Goal: Information Seeking & Learning: Compare options

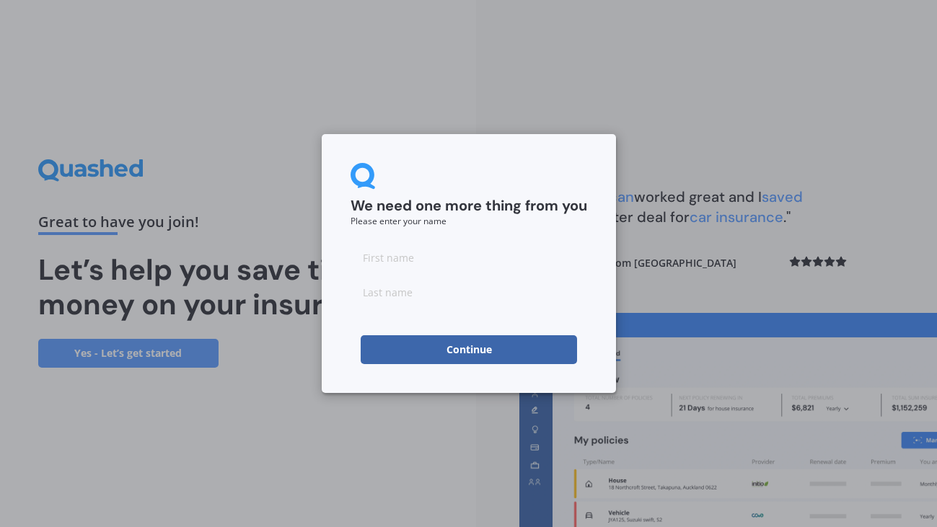
click at [449, 278] on input at bounding box center [469, 292] width 237 height 29
click at [456, 261] on input at bounding box center [469, 257] width 237 height 29
type input "[PERSON_NAME]"
type input "No"
click at [467, 354] on button "Continue" at bounding box center [469, 349] width 216 height 29
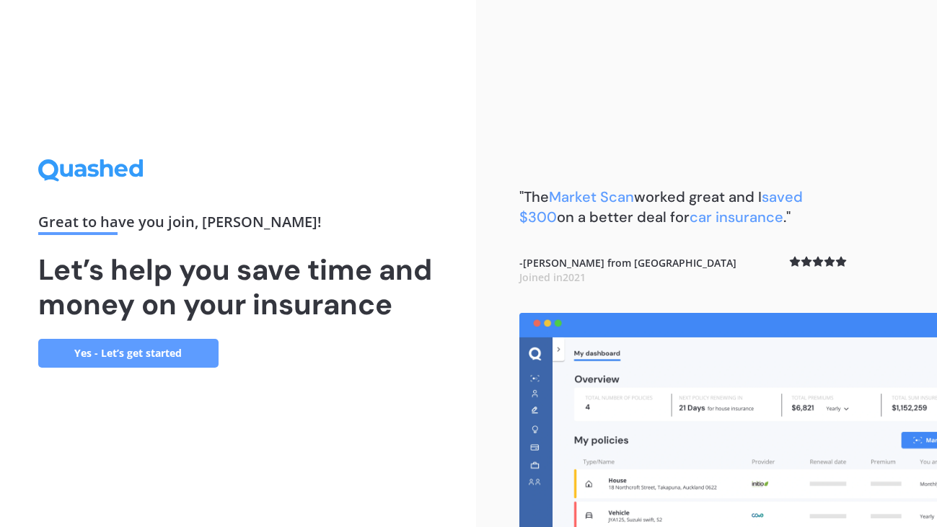
click at [216, 346] on link "Yes - Let’s get started" at bounding box center [128, 353] width 180 height 29
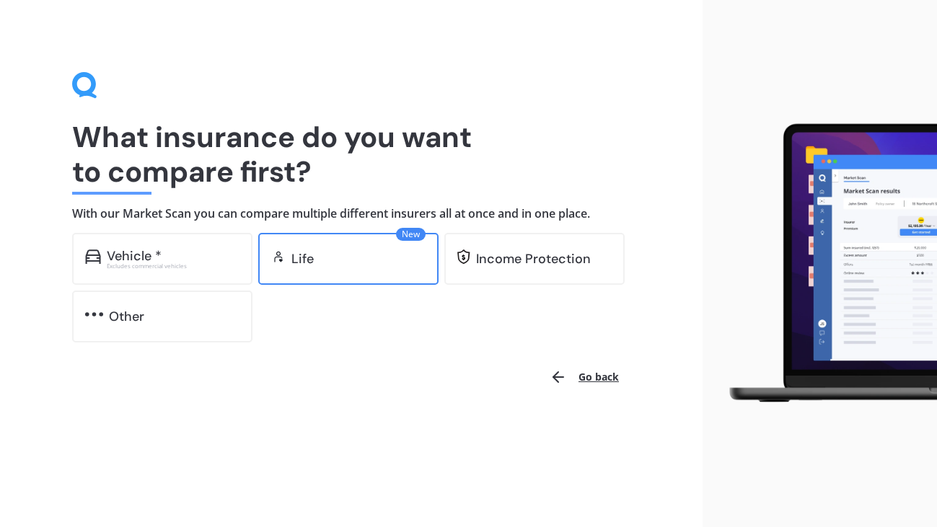
click at [340, 265] on div "Life" at bounding box center [358, 259] width 134 height 14
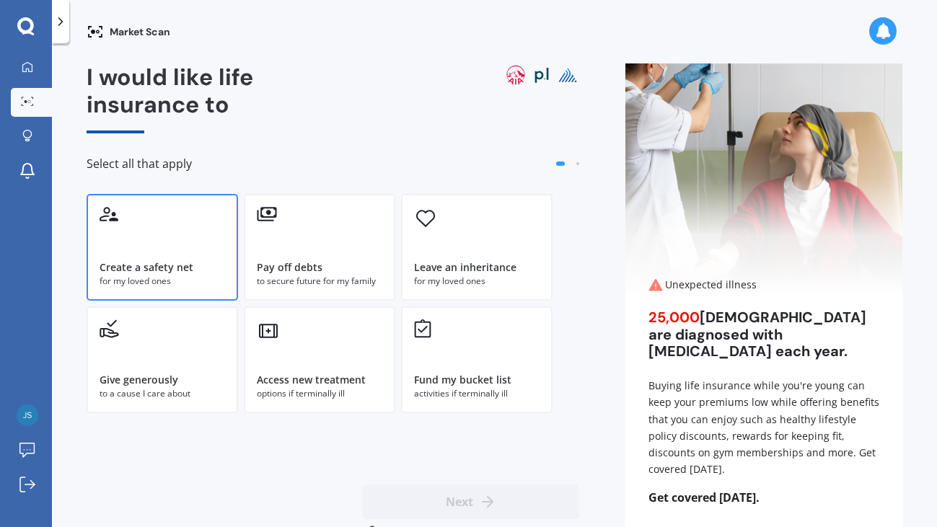
click at [131, 230] on div "Create a safety net for my loved ones" at bounding box center [162, 247] width 151 height 107
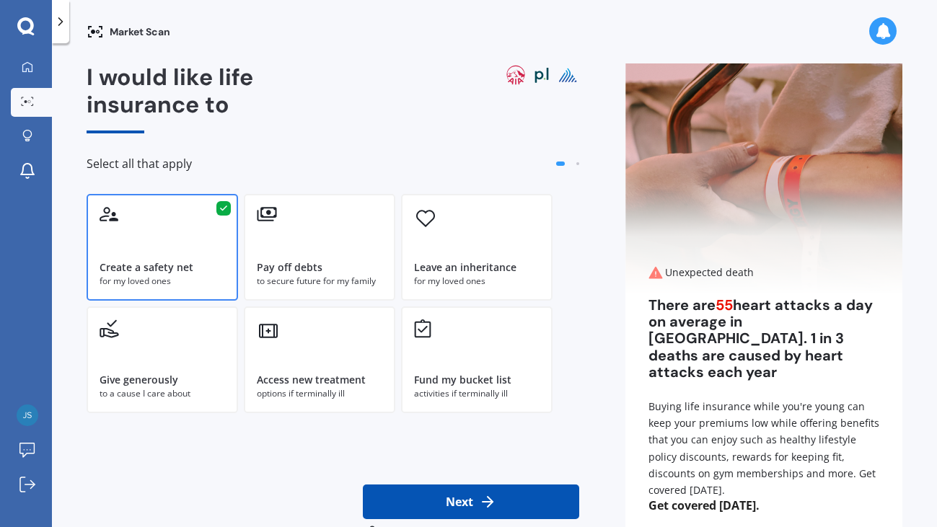
click at [457, 501] on button "Next" at bounding box center [471, 502] width 216 height 35
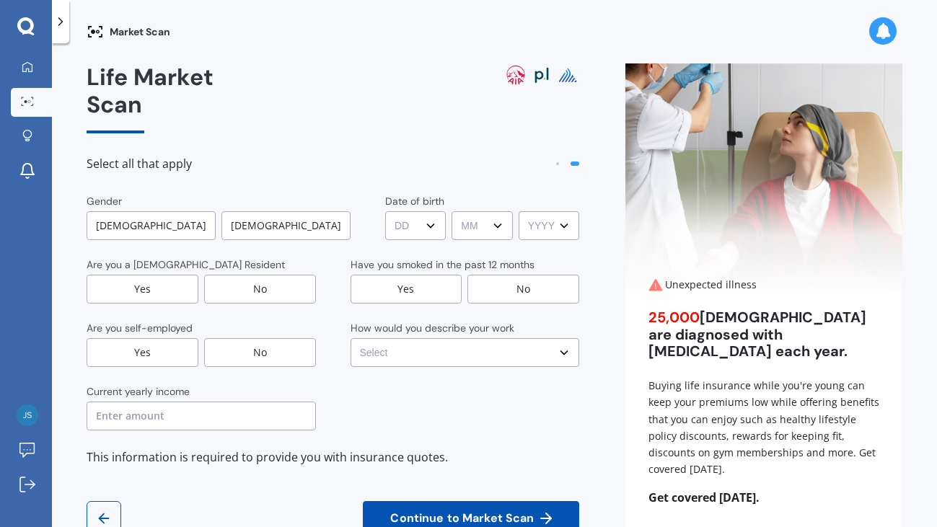
click at [159, 214] on div "Gender [DEMOGRAPHIC_DATA] [DEMOGRAPHIC_DATA] Date of birth DD DD 01 02 03 04 05…" at bounding box center [333, 312] width 493 height 237
click at [88, 211] on div "[DEMOGRAPHIC_DATA]" at bounding box center [151, 225] width 129 height 29
click at [387, 211] on select "DD DD 01 02 03 04 05 06 07 08 09 10 11 12 13 14 15 16 17 18 19 20 21 22 23 24 2…" at bounding box center [417, 225] width 61 height 29
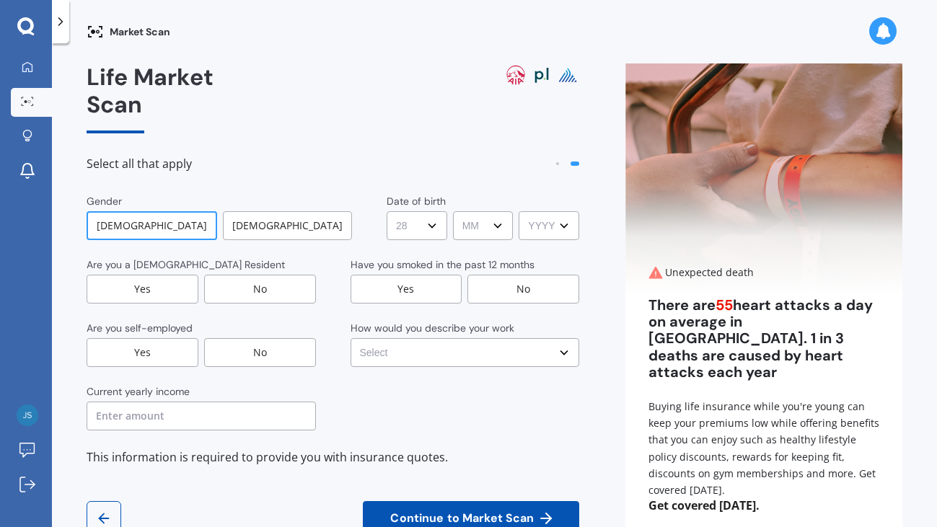
click at [387, 211] on select "DD DD 01 02 03 04 05 06 07 08 09 10 11 12 13 14 15 16 17 18 19 20 21 22 23 24 2…" at bounding box center [417, 225] width 61 height 29
select select "28"
click at [387, 211] on select "DD DD 01 02 03 04 05 06 07 08 09 10 11 12 13 14 15 16 17 18 19 20 21 22 23 24 2…" at bounding box center [417, 225] width 61 height 29
click at [459, 211] on select "MM MM 01 02 03 04 05 06 07 08 09 10 11 12" at bounding box center [483, 225] width 61 height 29
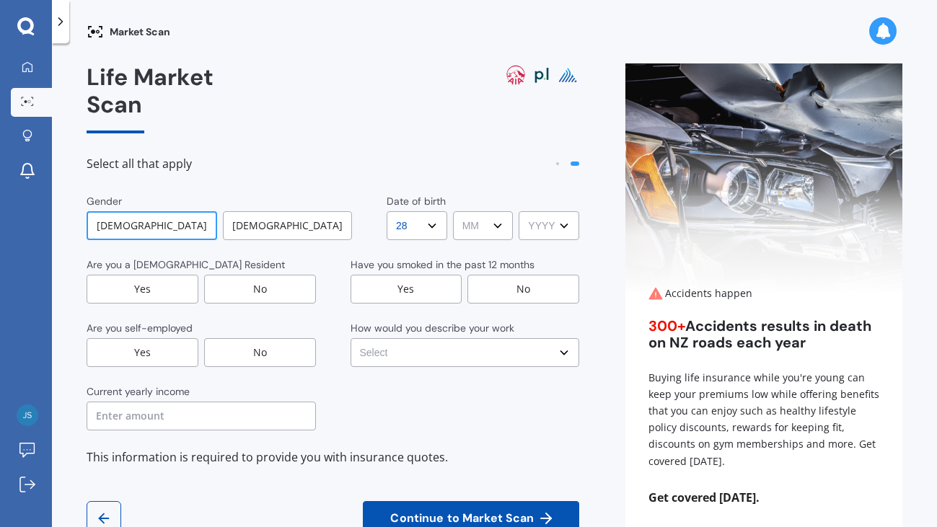
select select "02"
click at [453, 211] on select "MM MM 01 02 03 04 05 06 07 08 09 10 11 12" at bounding box center [483, 225] width 61 height 29
click at [550, 194] on div "Date of birth DD DD 01 02 03 04 05 06 07 08 09 10 11 12 13 14 15 16 17 18 19 20…" at bounding box center [483, 217] width 193 height 46
click at [545, 211] on select "YYYY YYYY 2009 2008 2007 2006 2005 2004 2003 2002 2001 2000 1999 1998 1997 1996…" at bounding box center [549, 225] width 61 height 29
select select "1991"
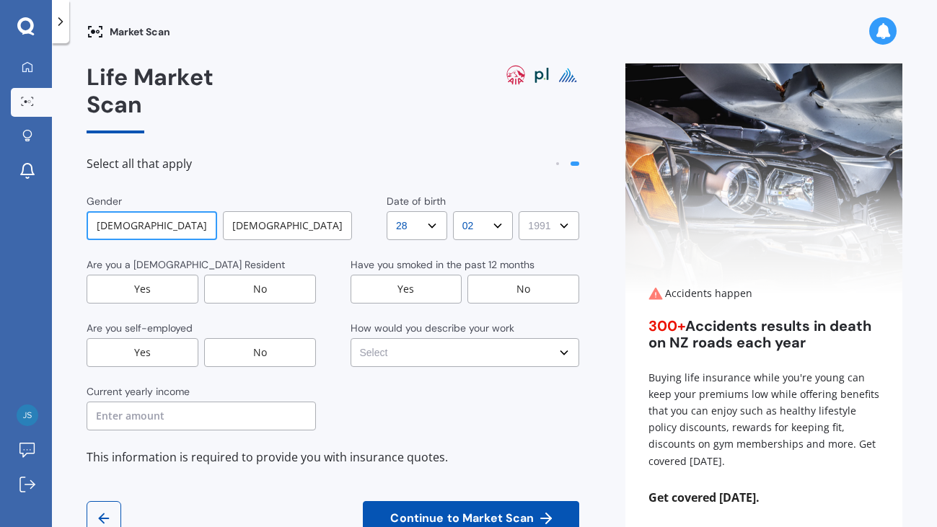
click at [519, 211] on select "YYYY YYYY 2009 2008 2007 2006 2005 2004 2003 2002 2001 2000 1999 1998 1997 1996…" at bounding box center [549, 225] width 61 height 29
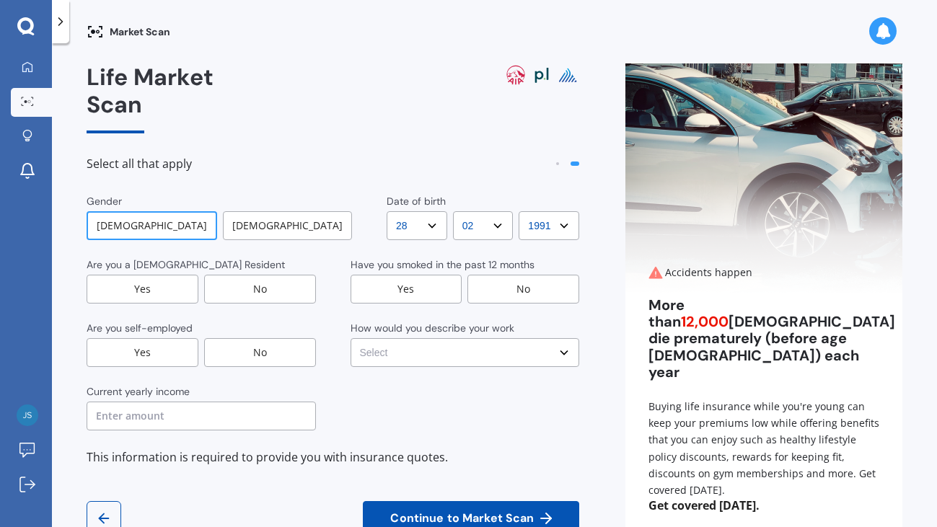
click at [497, 275] on div "No" at bounding box center [523, 289] width 112 height 29
click at [184, 275] on div "Yes" at bounding box center [143, 289] width 112 height 29
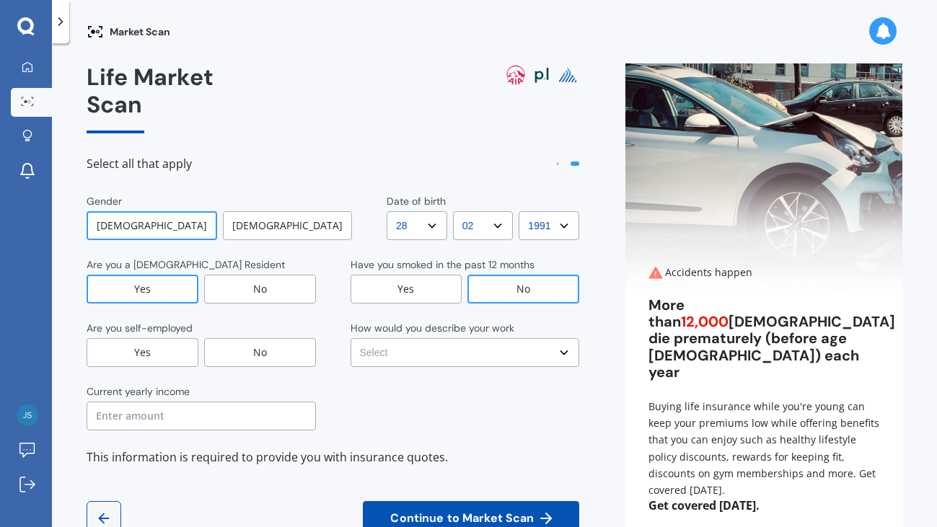
click at [270, 338] on div "No" at bounding box center [260, 352] width 112 height 29
click at [201, 402] on input "text" at bounding box center [201, 416] width 229 height 29
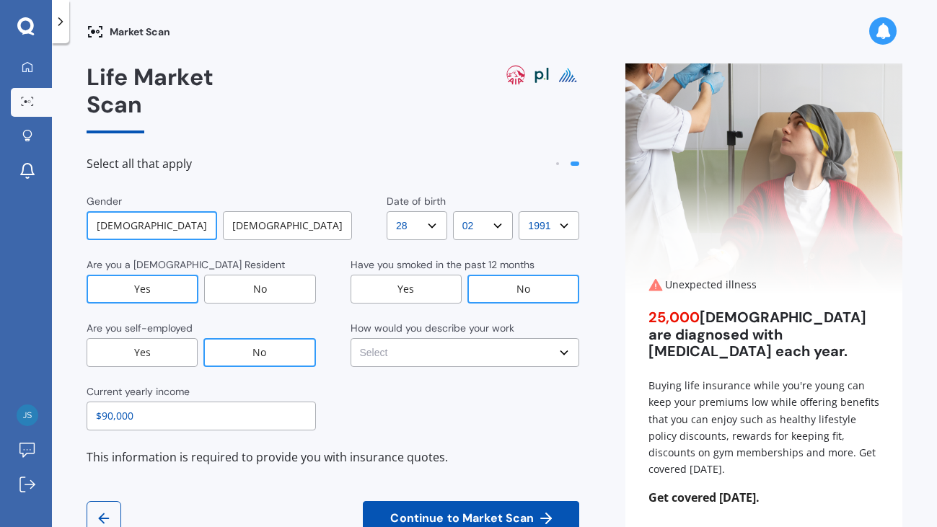
type input "$90,000"
click at [451, 338] on select "Select No manual work e.g. lawyer, consultant, engineer Light manual work [PERS…" at bounding box center [465, 352] width 229 height 29
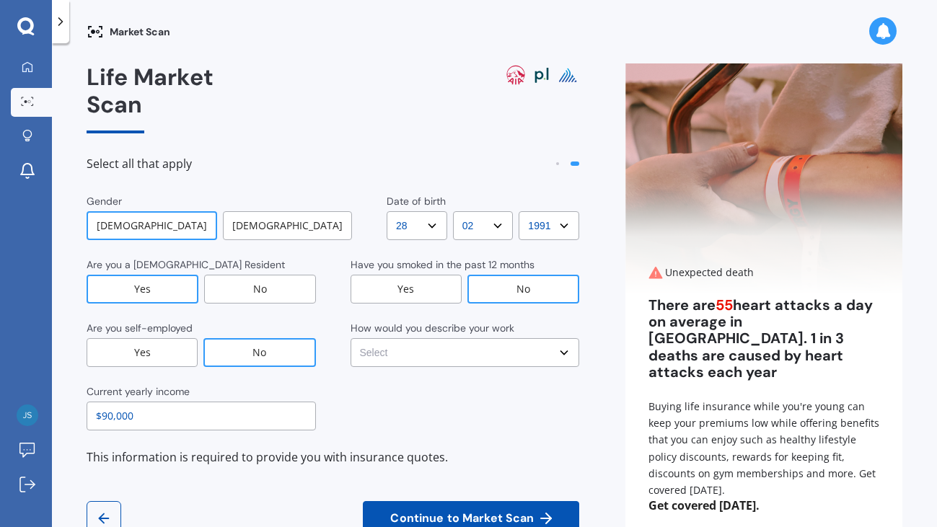
select select "No manual work e.g. lawyer, consultant, engineer"
click at [351, 338] on select "Select No manual work e.g. lawyer, consultant, engineer Light manual work [PERS…" at bounding box center [465, 352] width 229 height 29
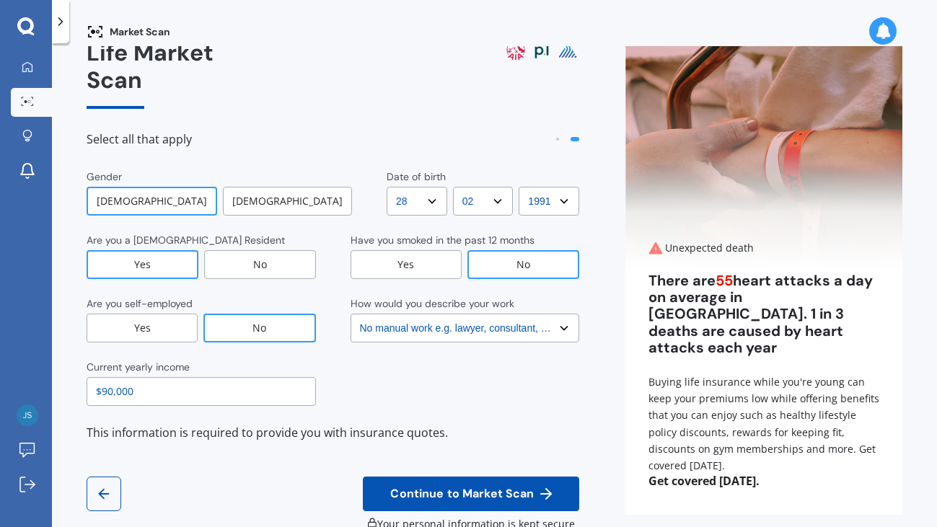
scroll to position [38, 0]
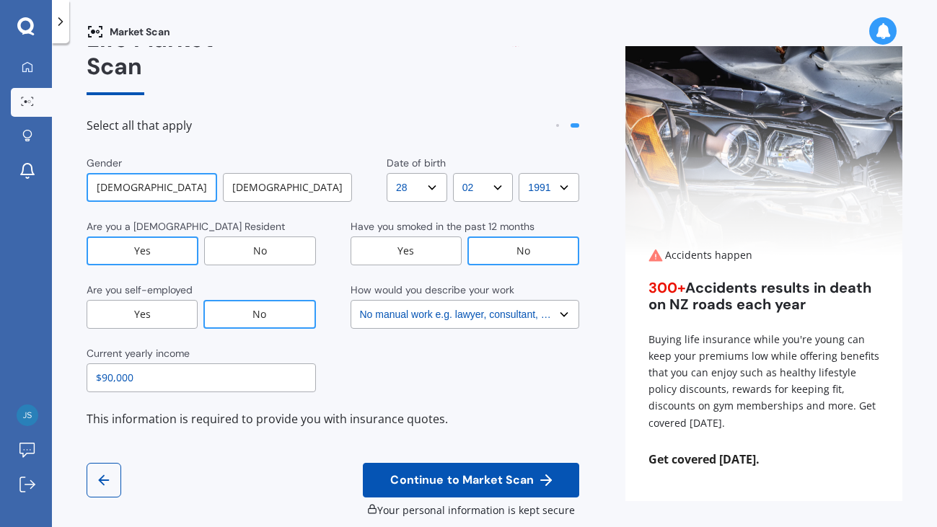
click at [452, 474] on span "Continue to Market Scan" at bounding box center [461, 481] width 149 height 14
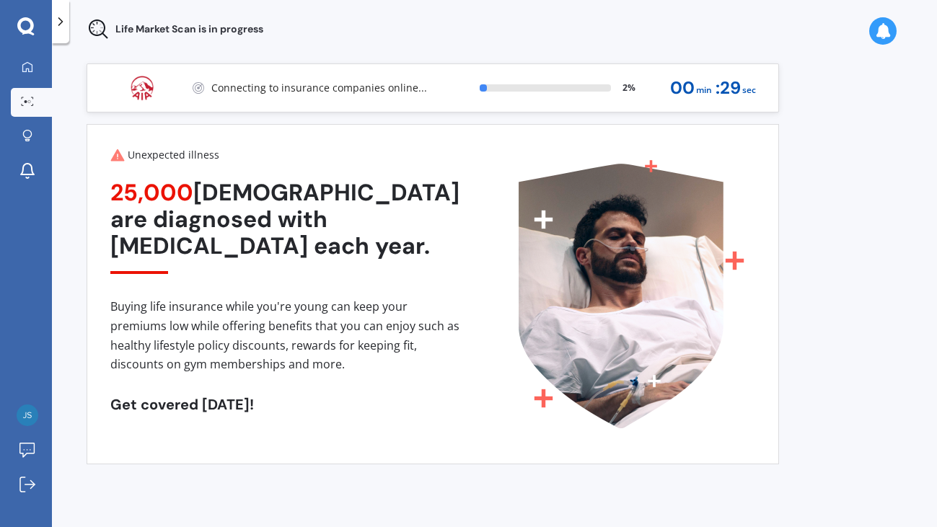
scroll to position [0, 0]
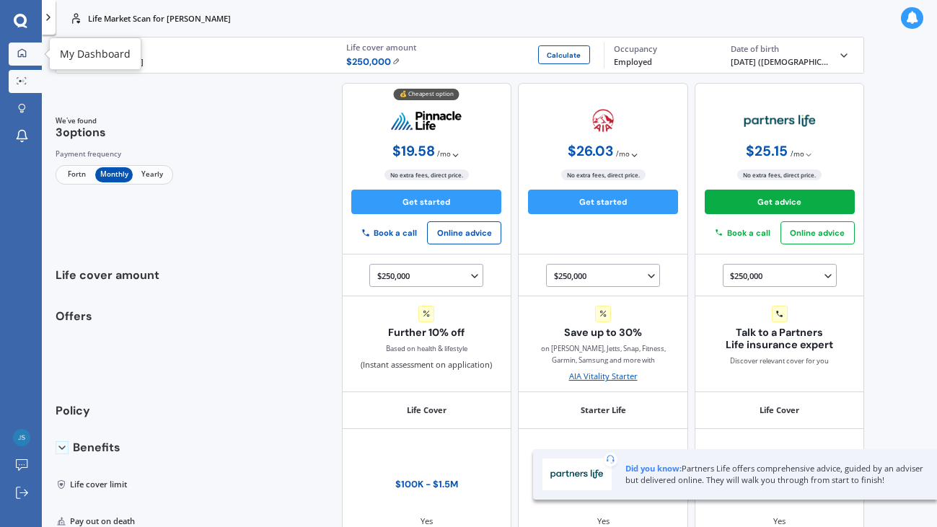
click at [25, 59] on div at bounding box center [21, 53] width 17 height 11
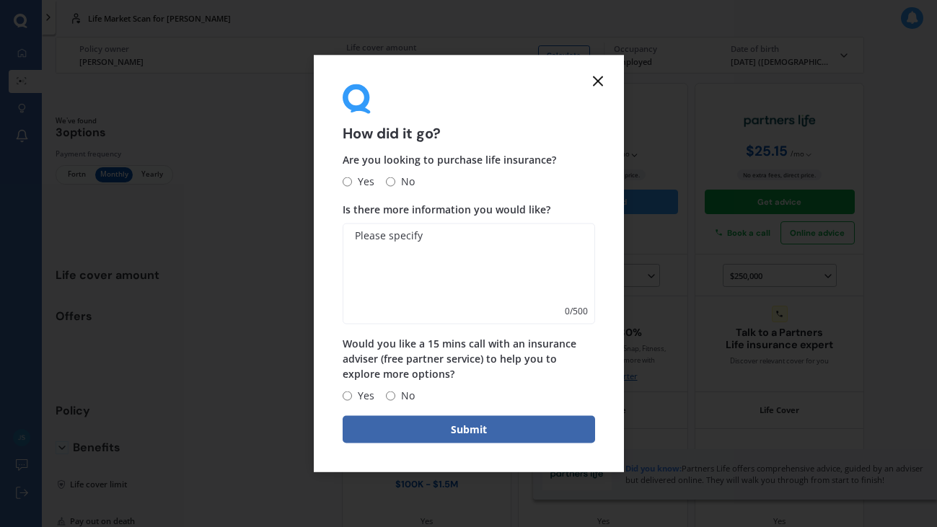
click at [600, 81] on icon at bounding box center [597, 80] width 17 height 17
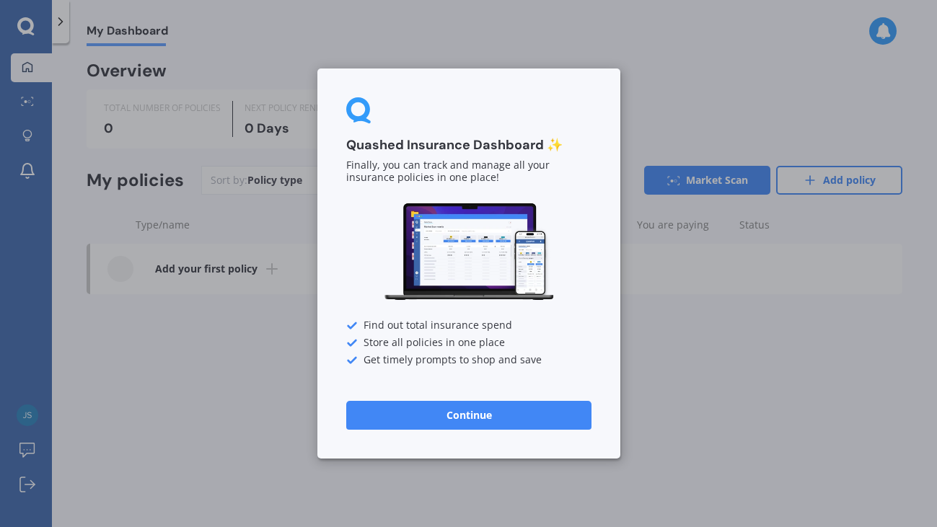
click at [440, 439] on div "Quashed Insurance Dashboard ✨ Finally, you can track and manage all your insura…" at bounding box center [468, 264] width 303 height 390
click at [444, 431] on div "Quashed Insurance Dashboard ✨ Finally, you can track and manage all your insura…" at bounding box center [468, 264] width 303 height 390
click at [449, 414] on button "Continue" at bounding box center [468, 415] width 245 height 29
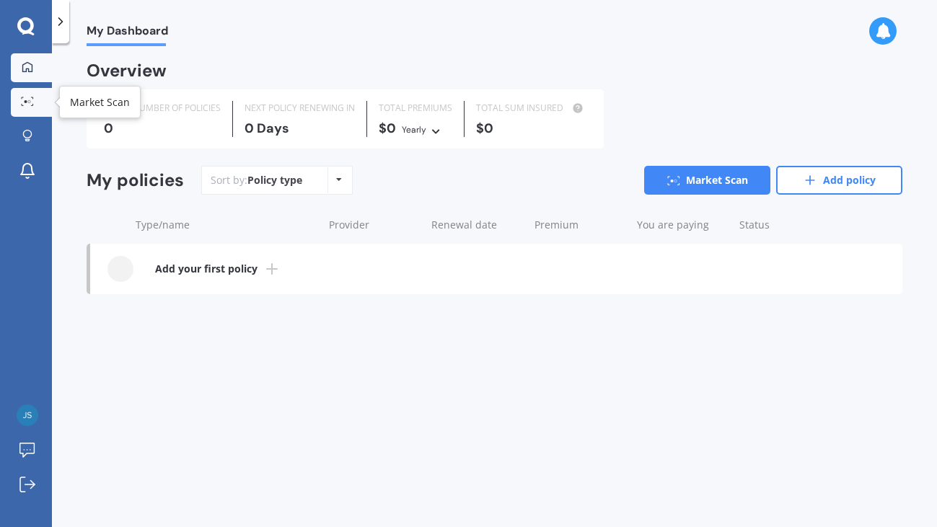
click at [33, 101] on icon at bounding box center [27, 101] width 13 height 9
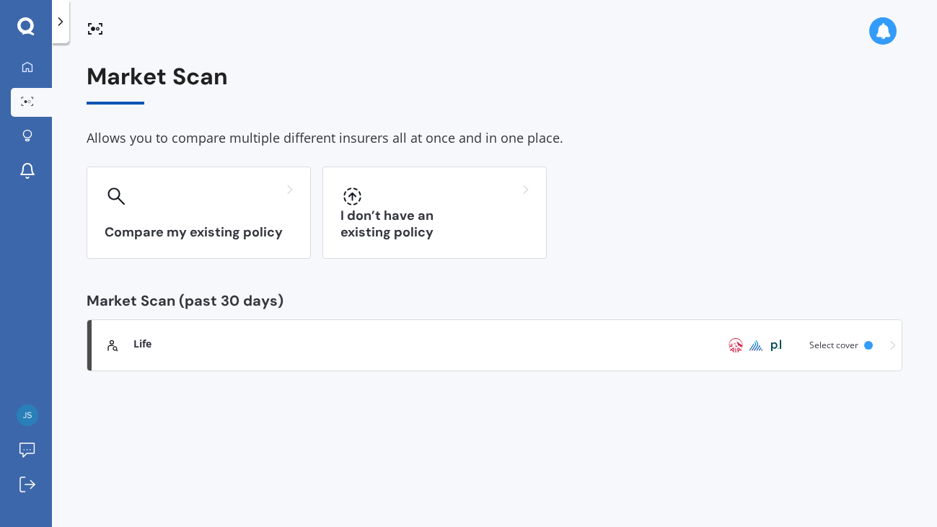
click at [333, 368] on link "Life Scanned Just now Select cover" at bounding box center [495, 346] width 816 height 52
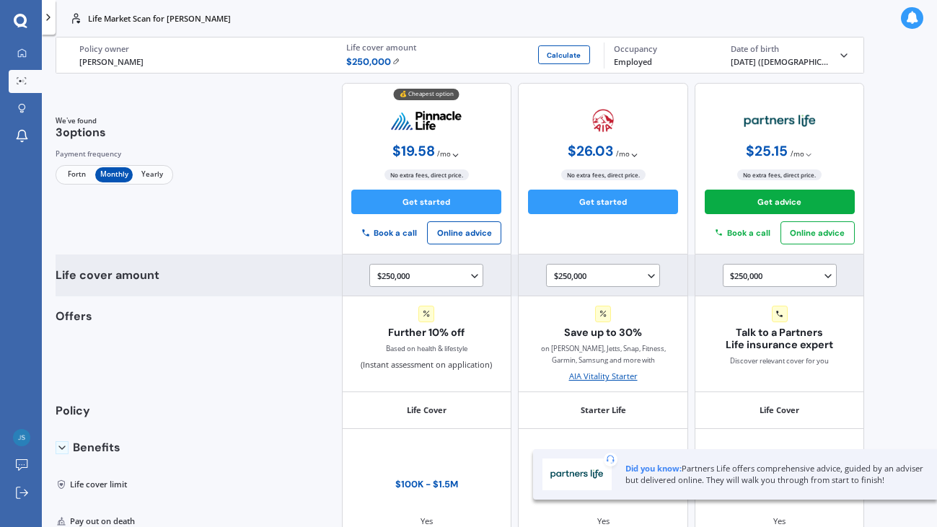
click at [641, 283] on div "$250,000 $100,000 $150,000 $200,000 $250,000 $300,000" at bounding box center [603, 275] width 114 height 23
click at [614, 276] on div "$250,000 $100,000 $150,000 $200,000 $250,000 $300,000" at bounding box center [605, 276] width 103 height 14
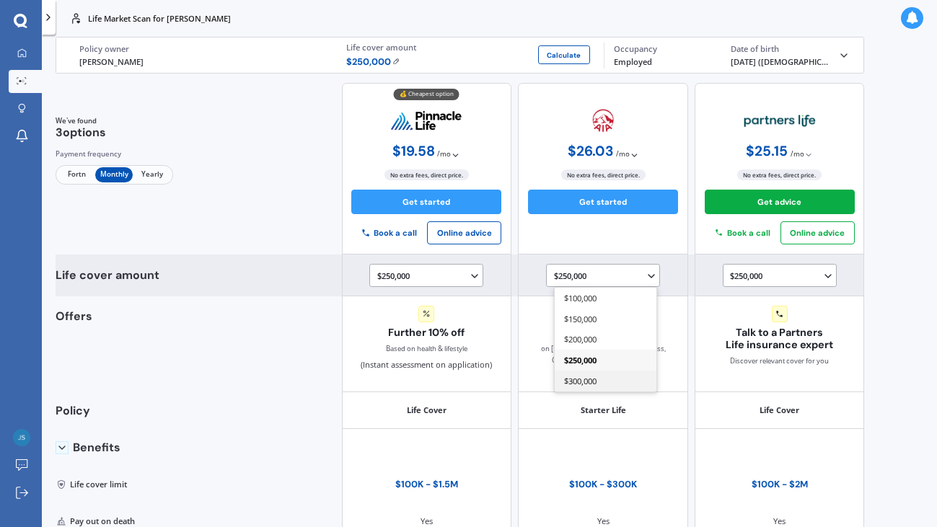
click at [581, 379] on span "$300,000" at bounding box center [579, 381] width 32 height 11
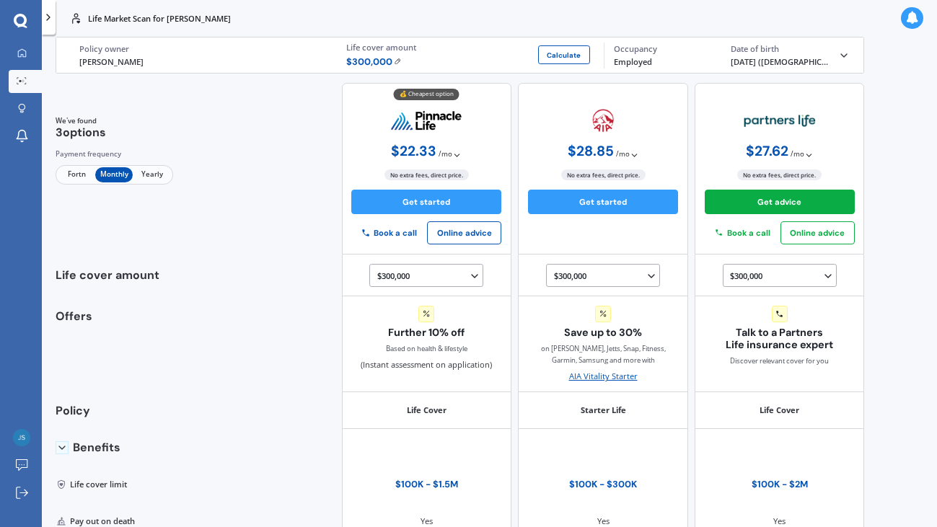
click at [19, 18] on icon at bounding box center [21, 21] width 14 height 14
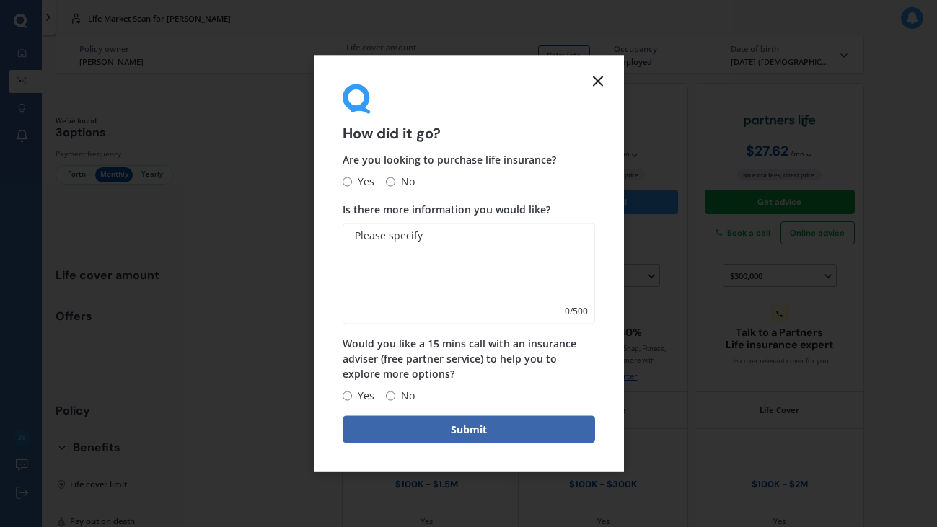
click at [604, 81] on icon at bounding box center [597, 80] width 17 height 17
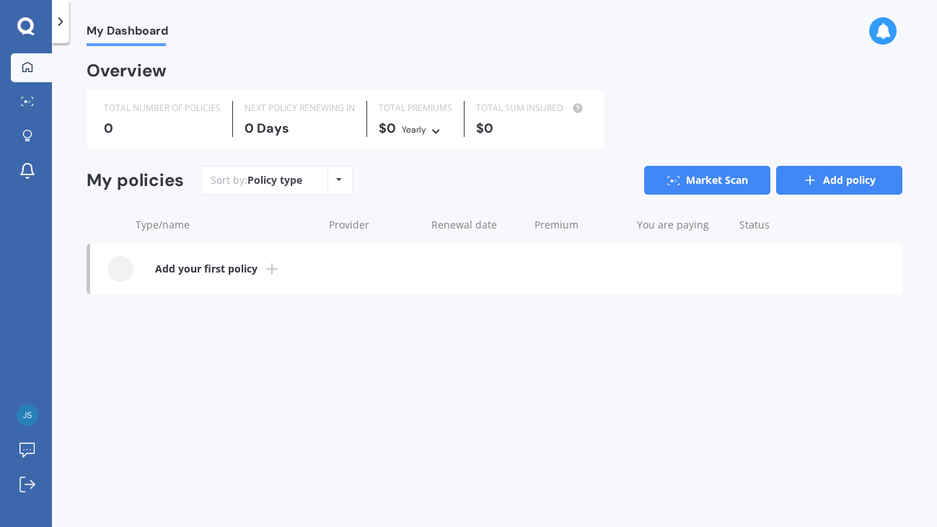
click at [809, 172] on link "Add policy" at bounding box center [839, 180] width 126 height 29
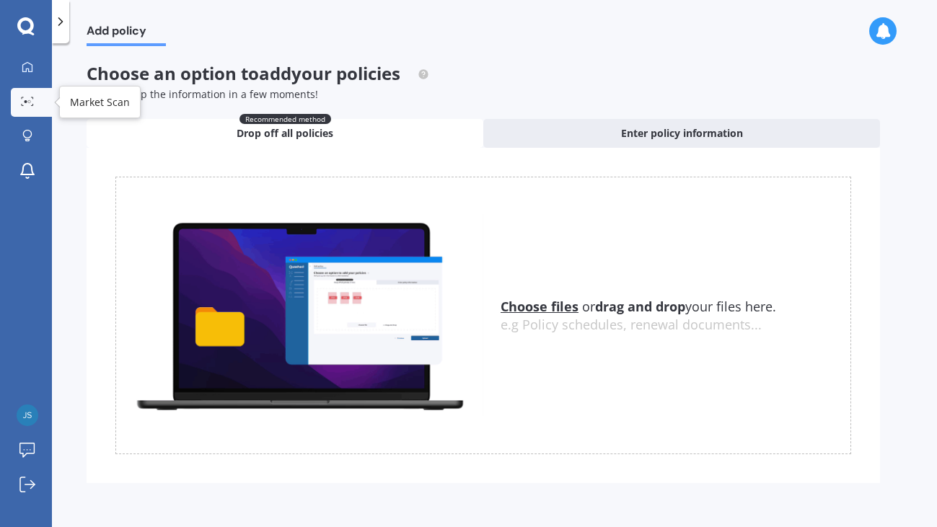
click at [22, 105] on icon at bounding box center [23, 104] width 2 height 1
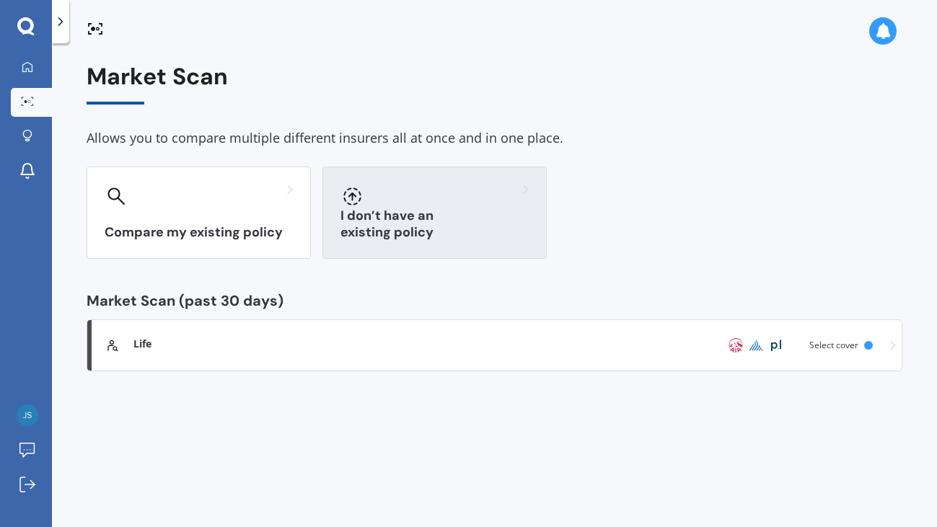
click at [401, 198] on div at bounding box center [434, 196] width 188 height 23
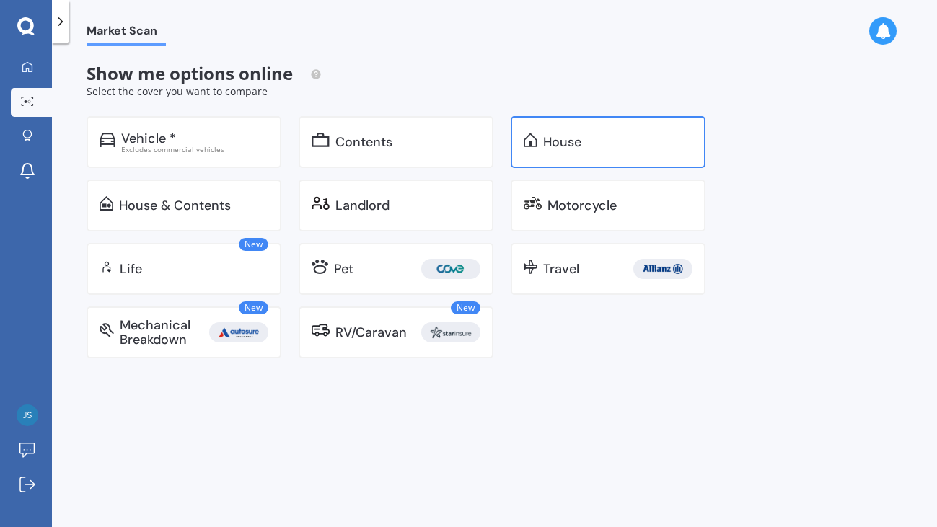
click at [553, 148] on div "House" at bounding box center [562, 142] width 38 height 14
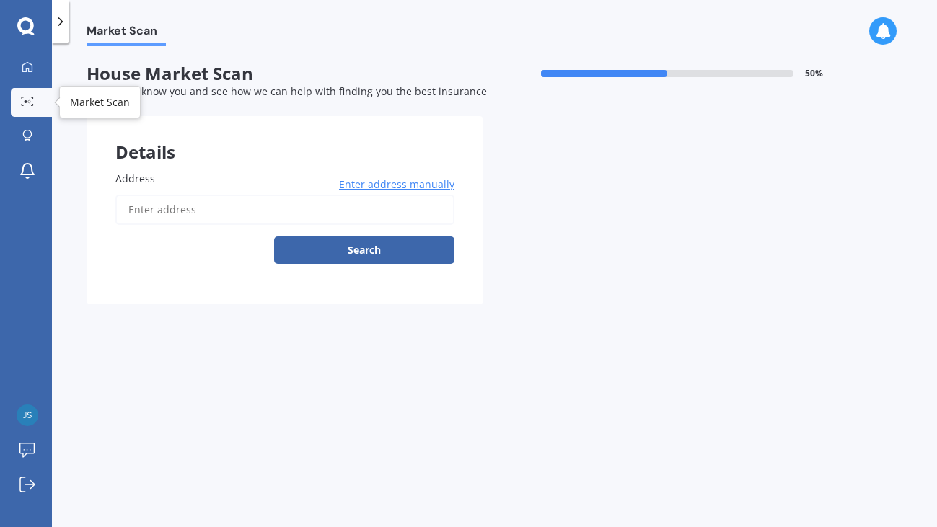
click at [31, 94] on link "Market Scan" at bounding box center [31, 102] width 41 height 29
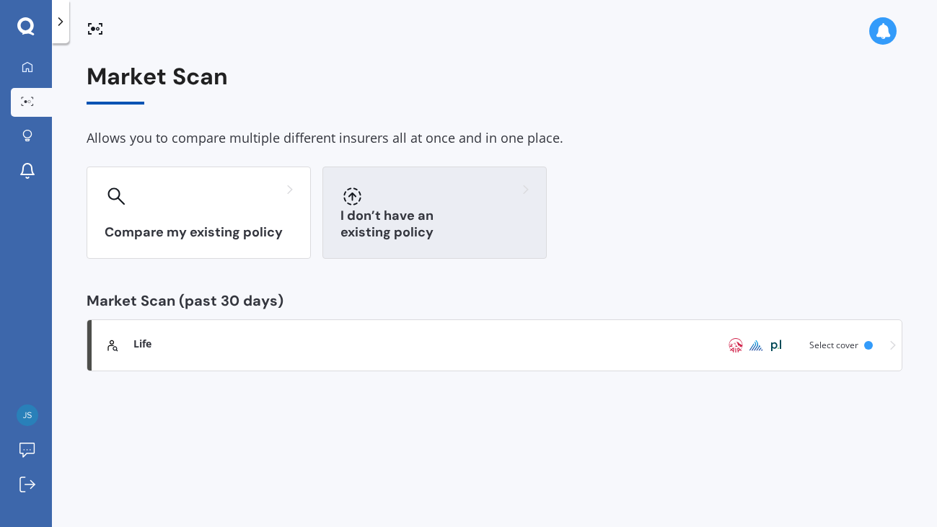
click at [402, 201] on div at bounding box center [434, 196] width 188 height 23
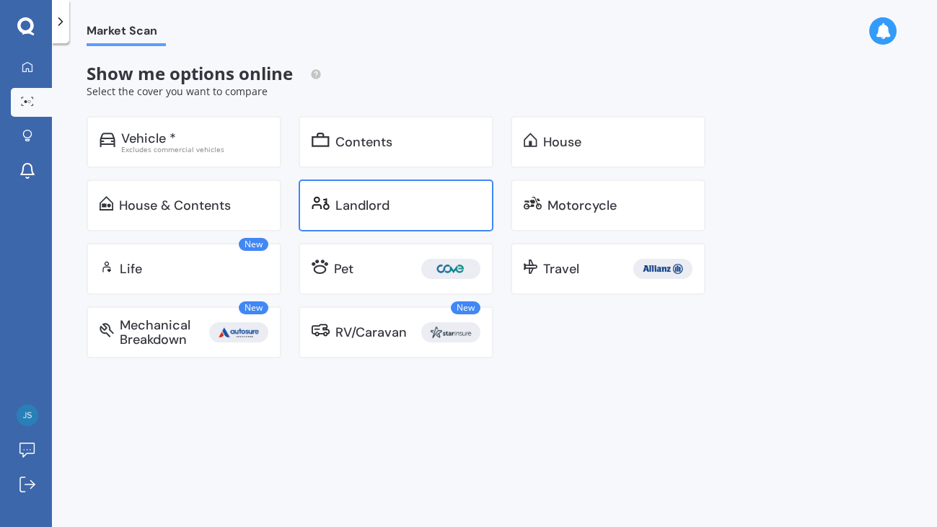
click at [370, 208] on div "Landlord" at bounding box center [362, 205] width 54 height 14
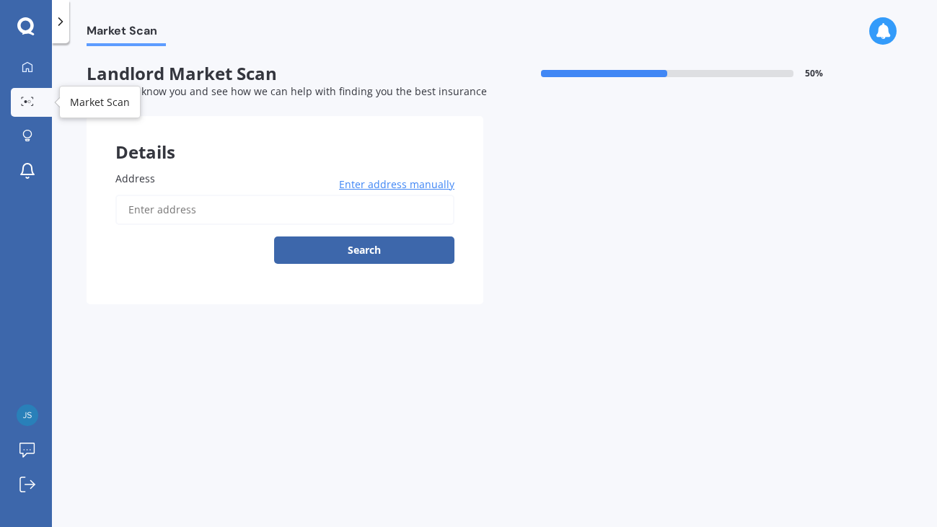
click at [46, 108] on link "Market Scan" at bounding box center [31, 102] width 41 height 29
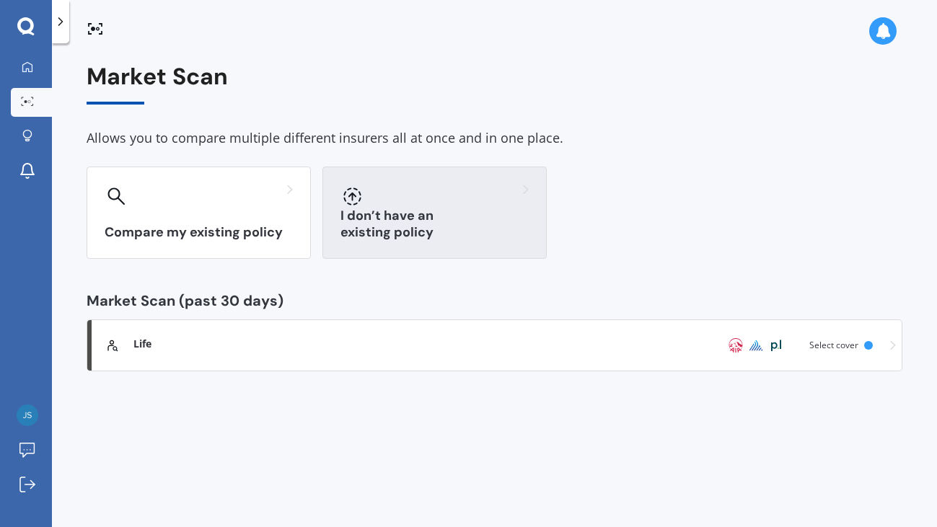
click at [377, 211] on div "I don’t have an existing policy" at bounding box center [434, 213] width 224 height 92
